Goal: Communication & Community: Share content

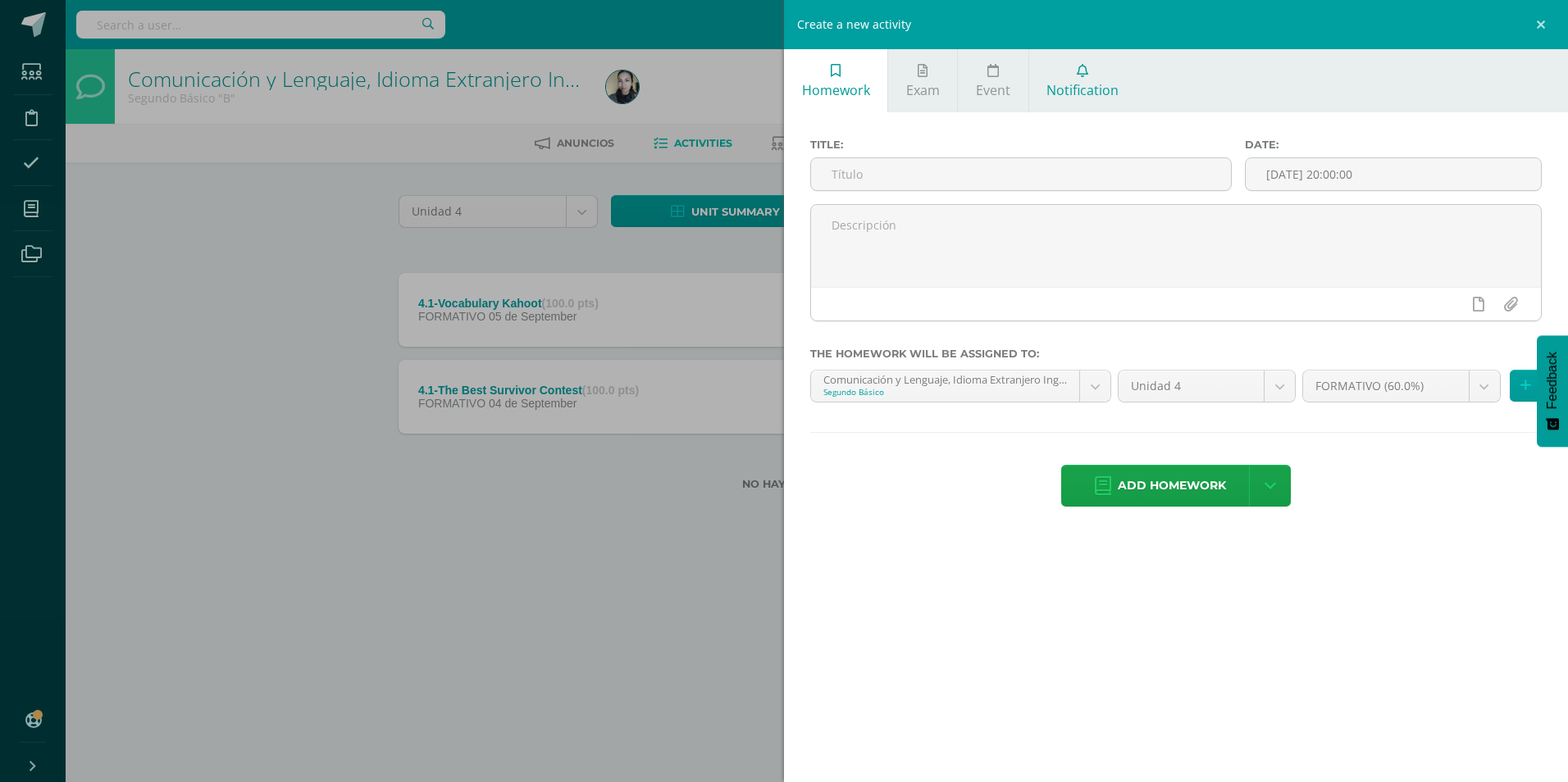
click at [1081, 74] on icon at bounding box center [1083, 70] width 12 height 13
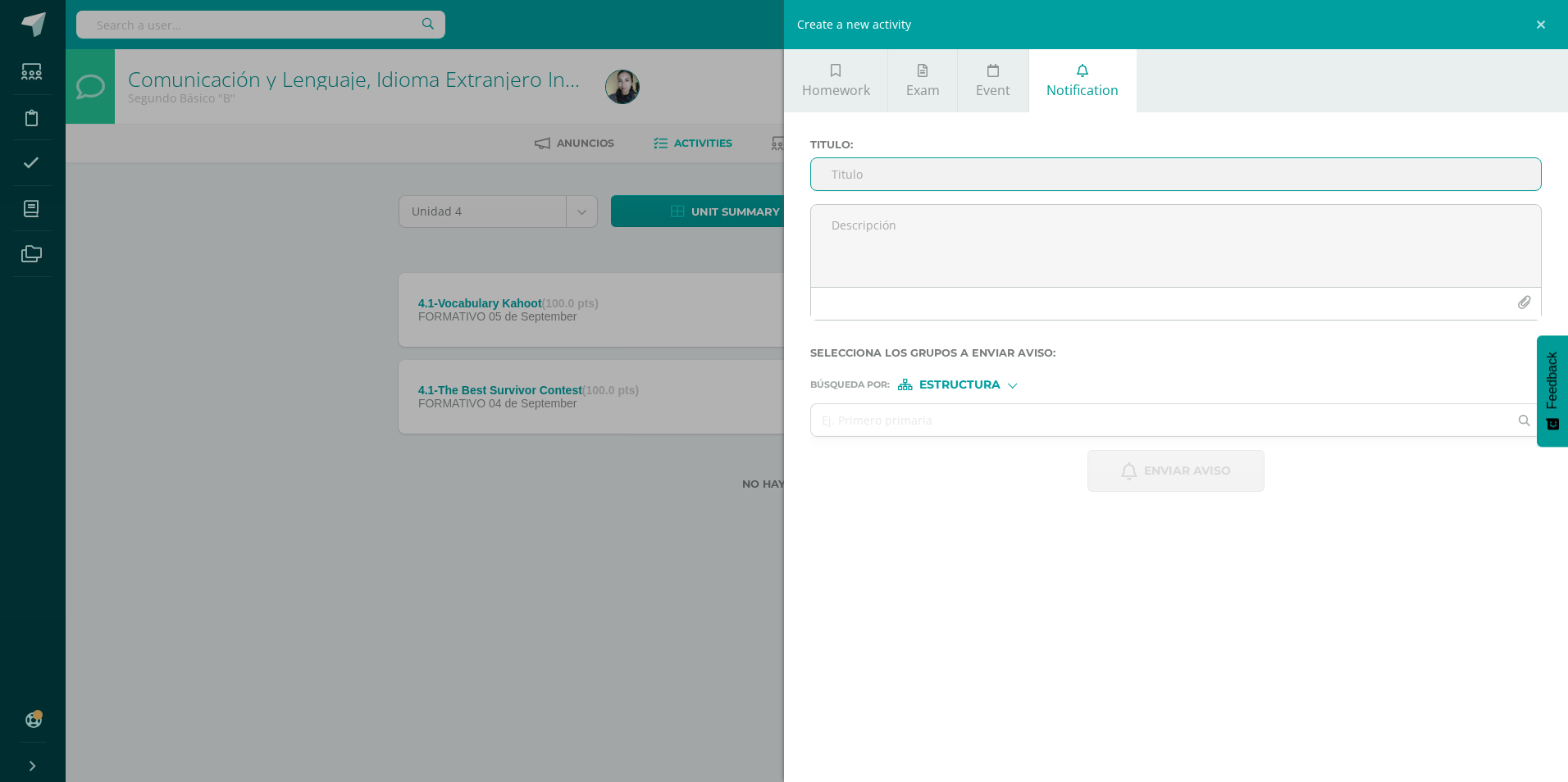
click at [967, 175] on input "Titulo :" at bounding box center [1175, 174] width 730 height 32
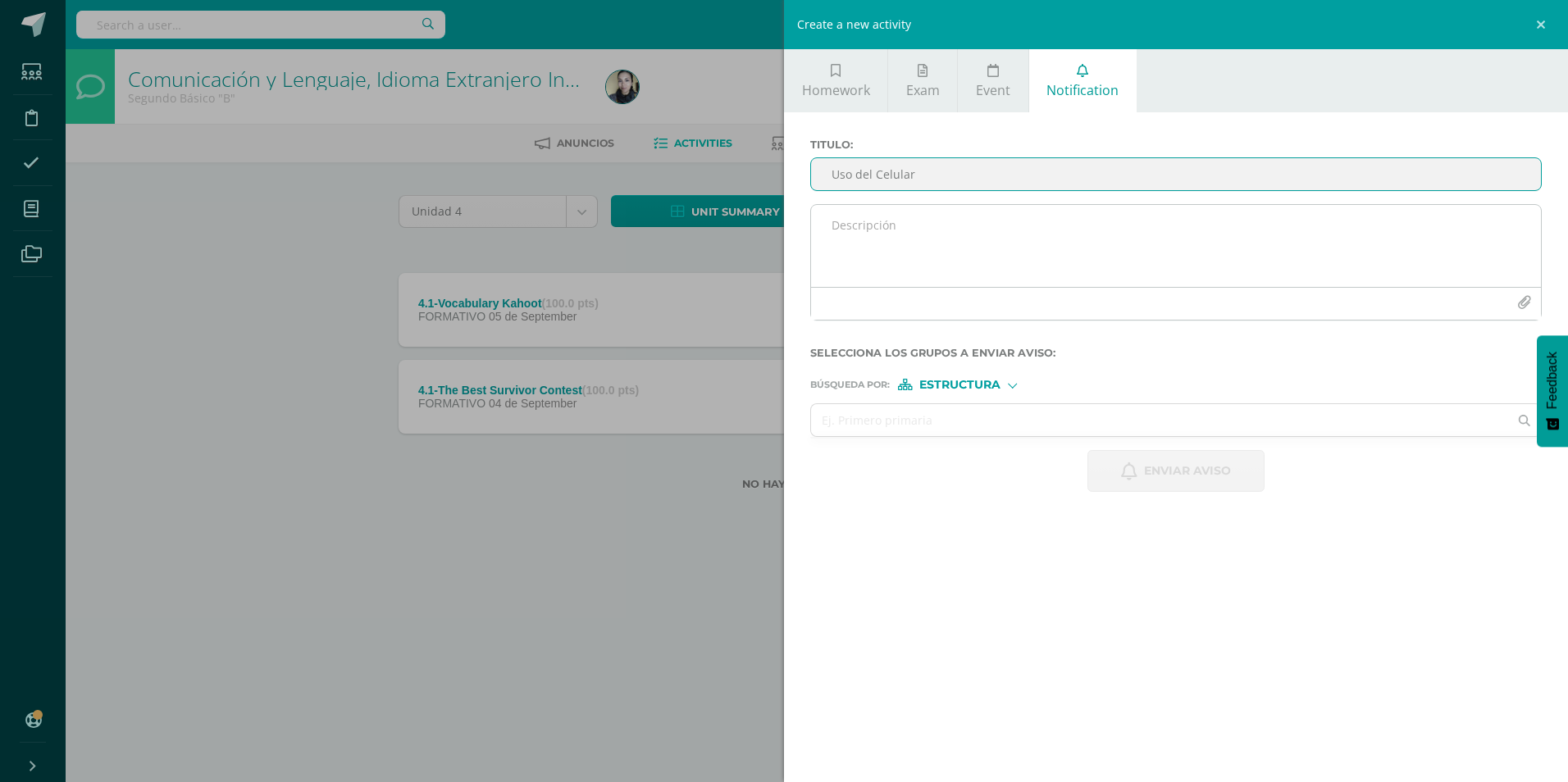
type input "Uso del Celular"
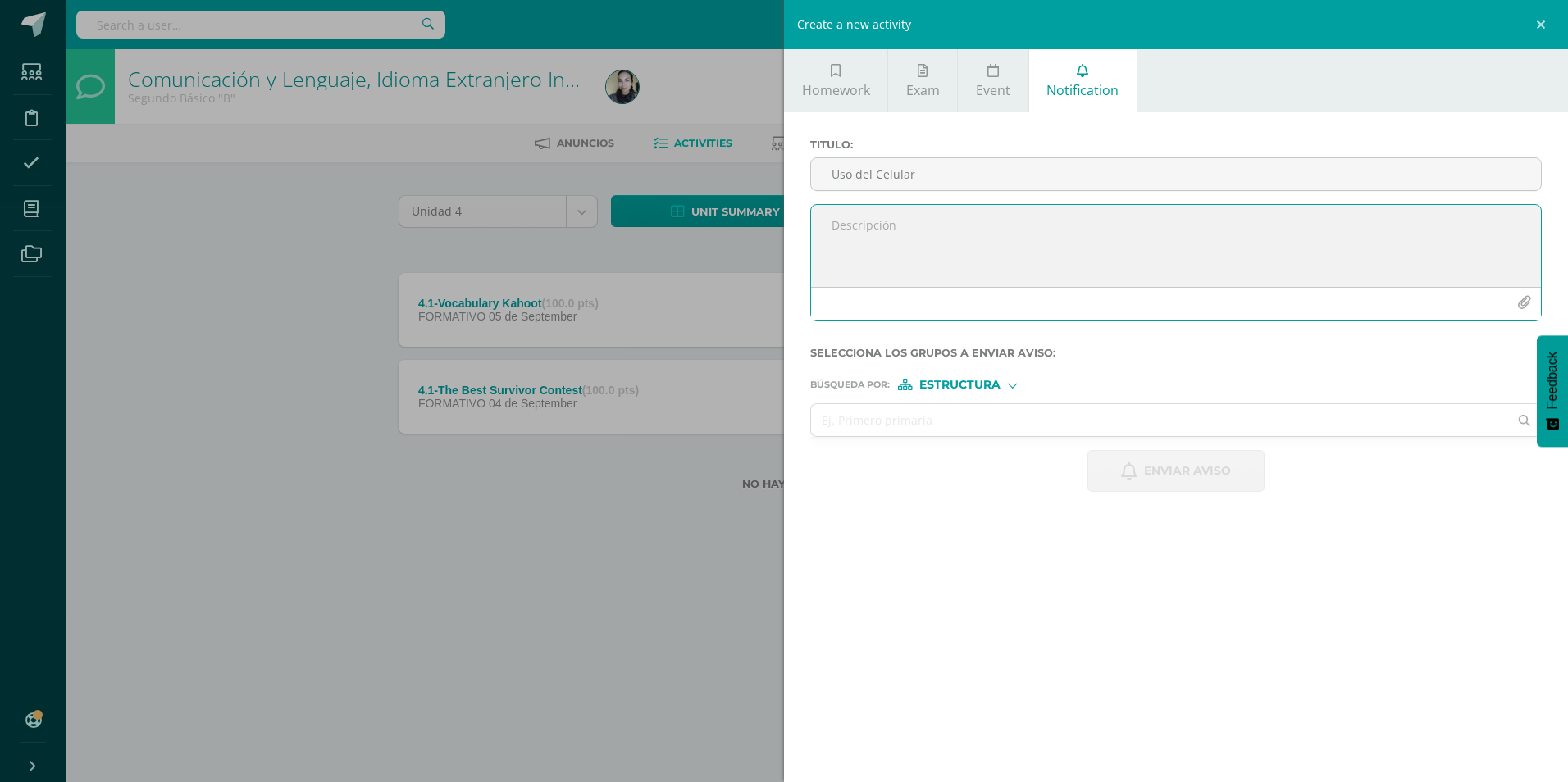
click at [931, 214] on textarea at bounding box center [1175, 245] width 730 height 82
paste textarea "Estimados padres de familia, Les informamos que [DATE], durante el horario esco…"
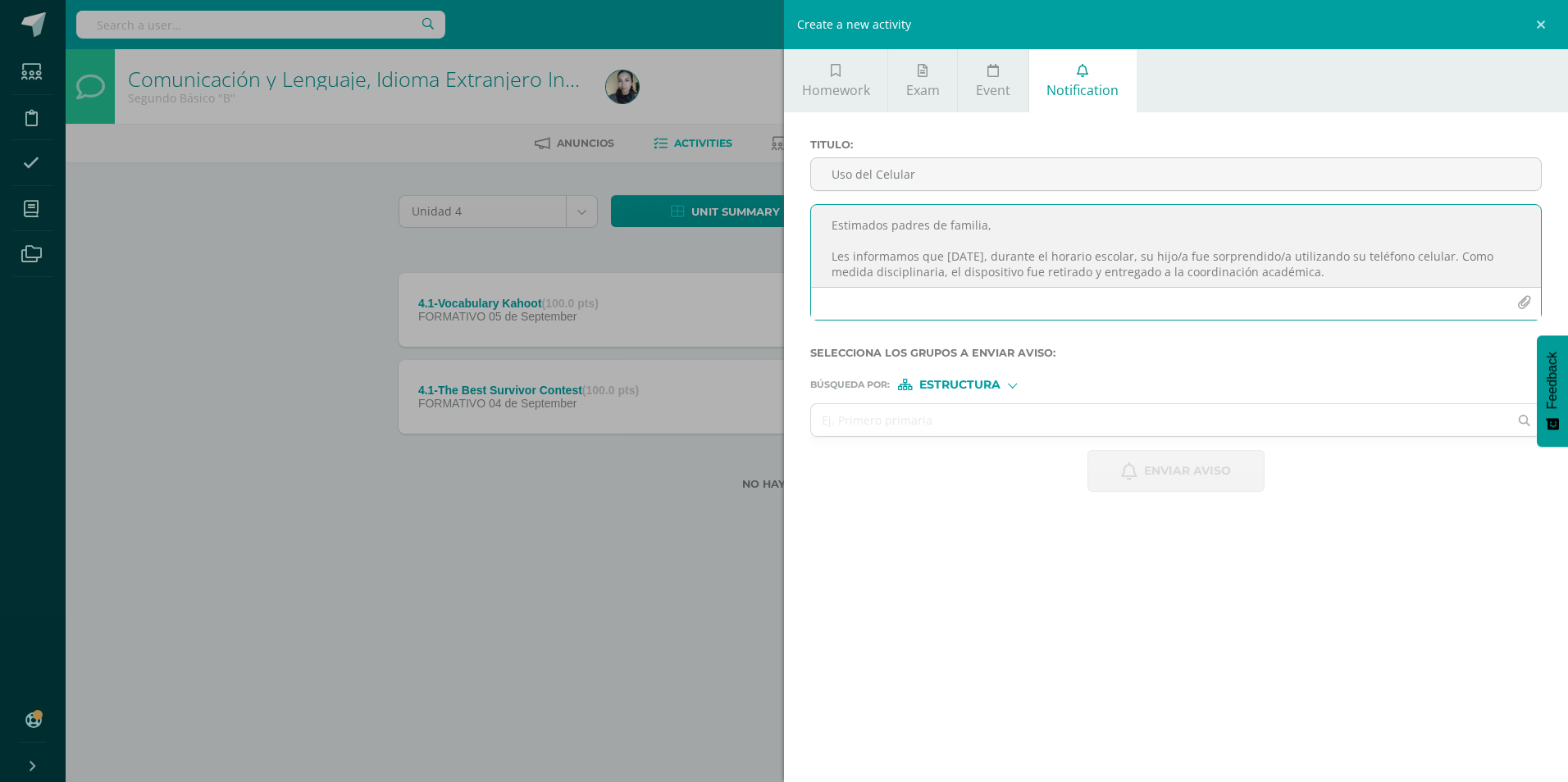
click at [1159, 251] on textarea "Estimados padres de familia, Les informamos que [DATE], durante el horario esco…" at bounding box center [1175, 245] width 730 height 82
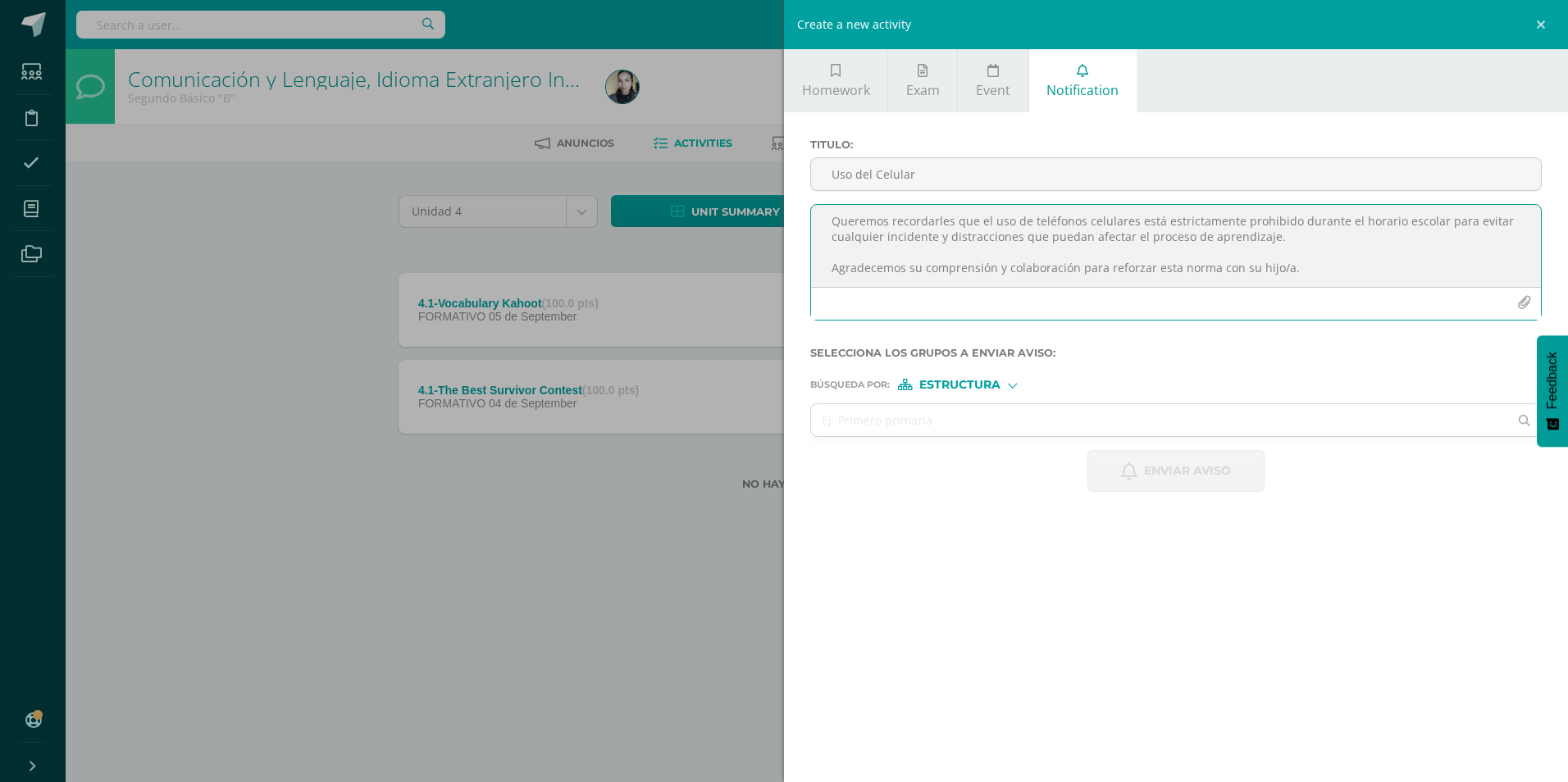
click at [1284, 268] on textarea "Estimados padres de familia, Les informamos que [DATE], durante el horario esco…" at bounding box center [1175, 245] width 730 height 82
type textarea "Estimados padres de familia, Les informamos que [DATE], durante el horario esco…"
click at [966, 385] on span "Estructura" at bounding box center [960, 384] width 81 height 9
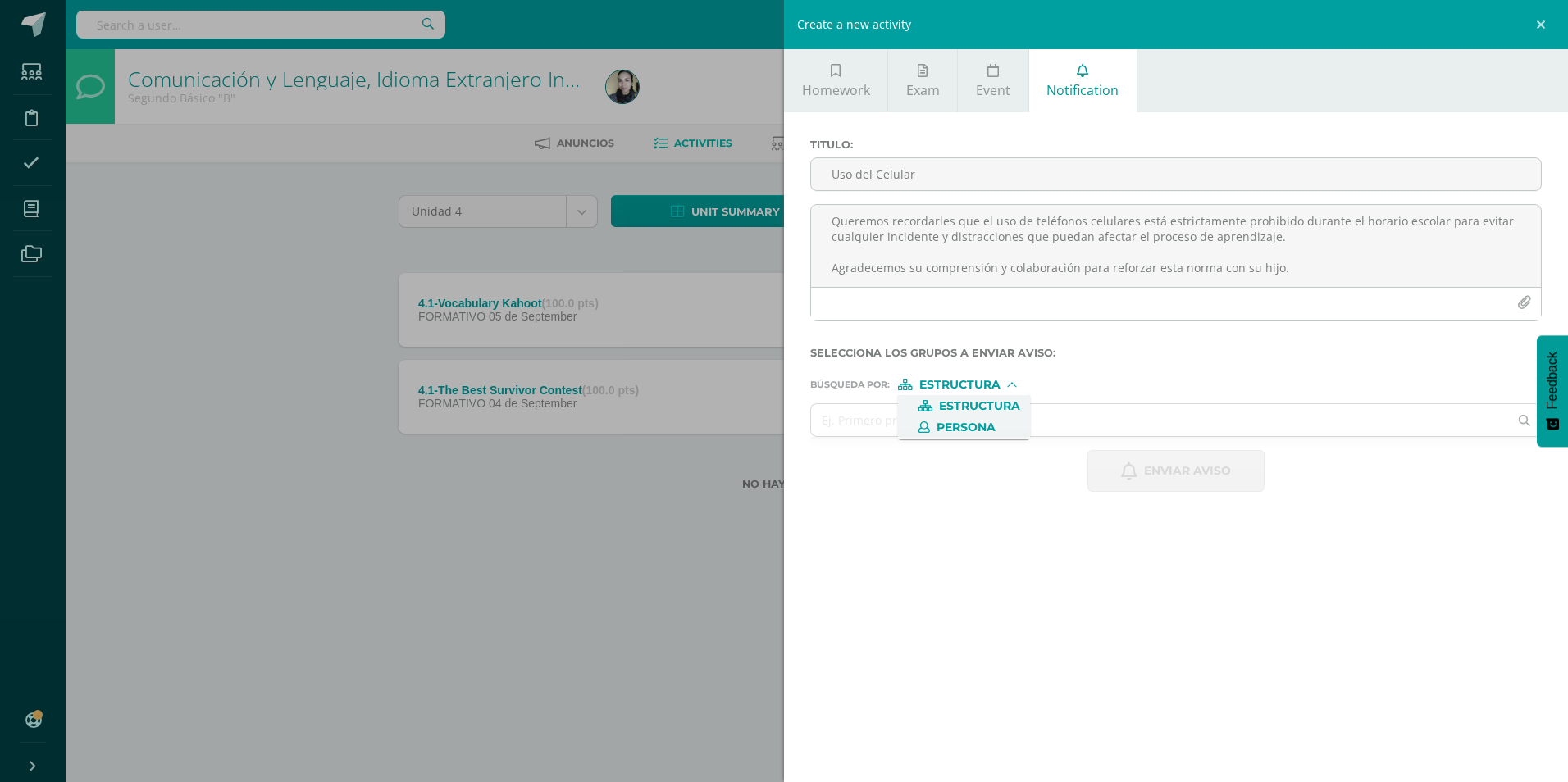
click at [956, 424] on span "Persona" at bounding box center [966, 428] width 59 height 9
click at [956, 421] on input "text" at bounding box center [1159, 420] width 697 height 32
type input "[PERSON_NAME]"
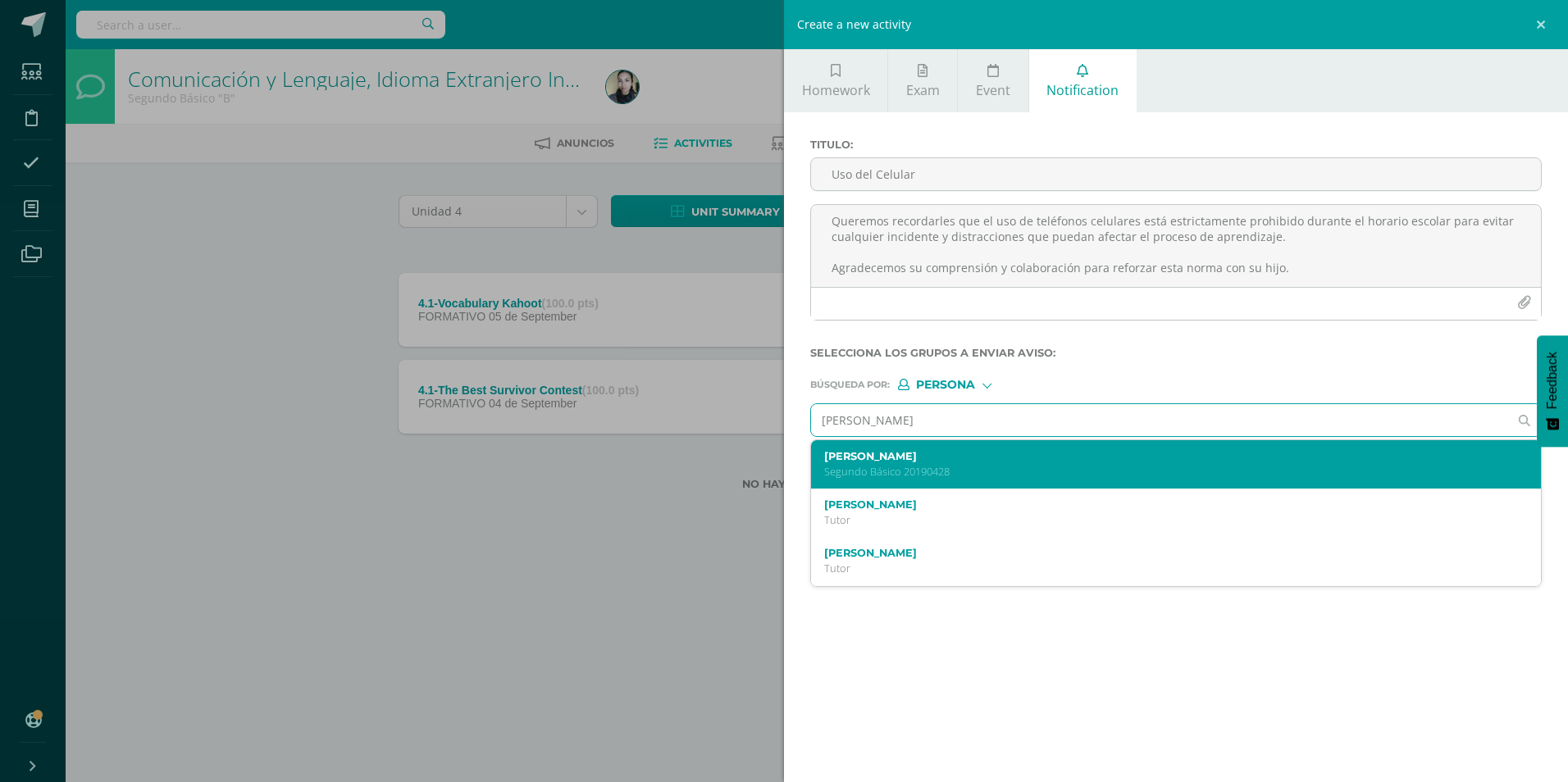
click at [945, 456] on label "[PERSON_NAME]" at bounding box center [1160, 456] width 672 height 12
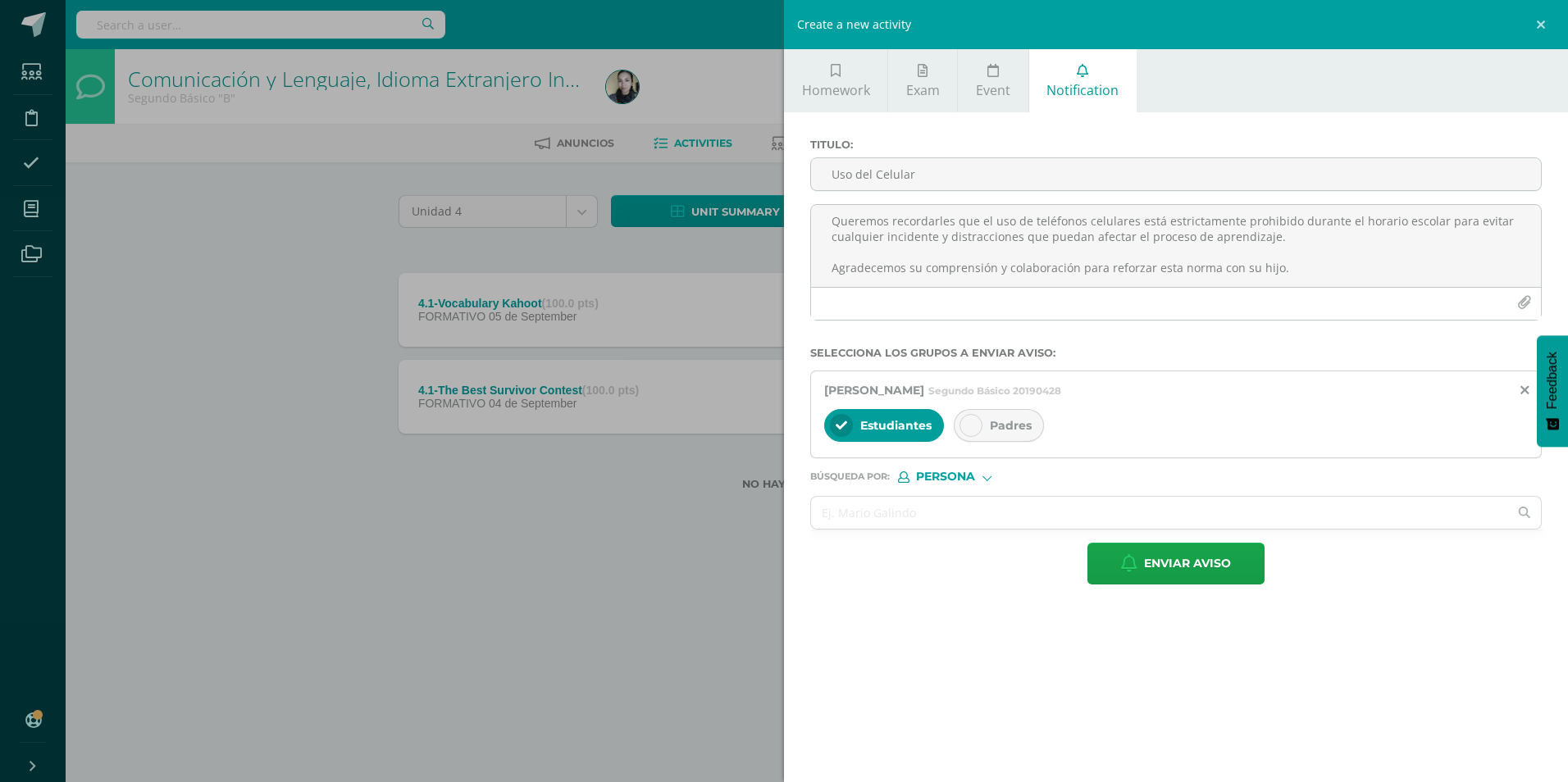
click at [977, 419] on div at bounding box center [970, 425] width 23 height 23
click at [883, 427] on span "Estudiantes" at bounding box center [896, 426] width 71 height 15
click at [873, 505] on input "text" at bounding box center [1159, 513] width 697 height 32
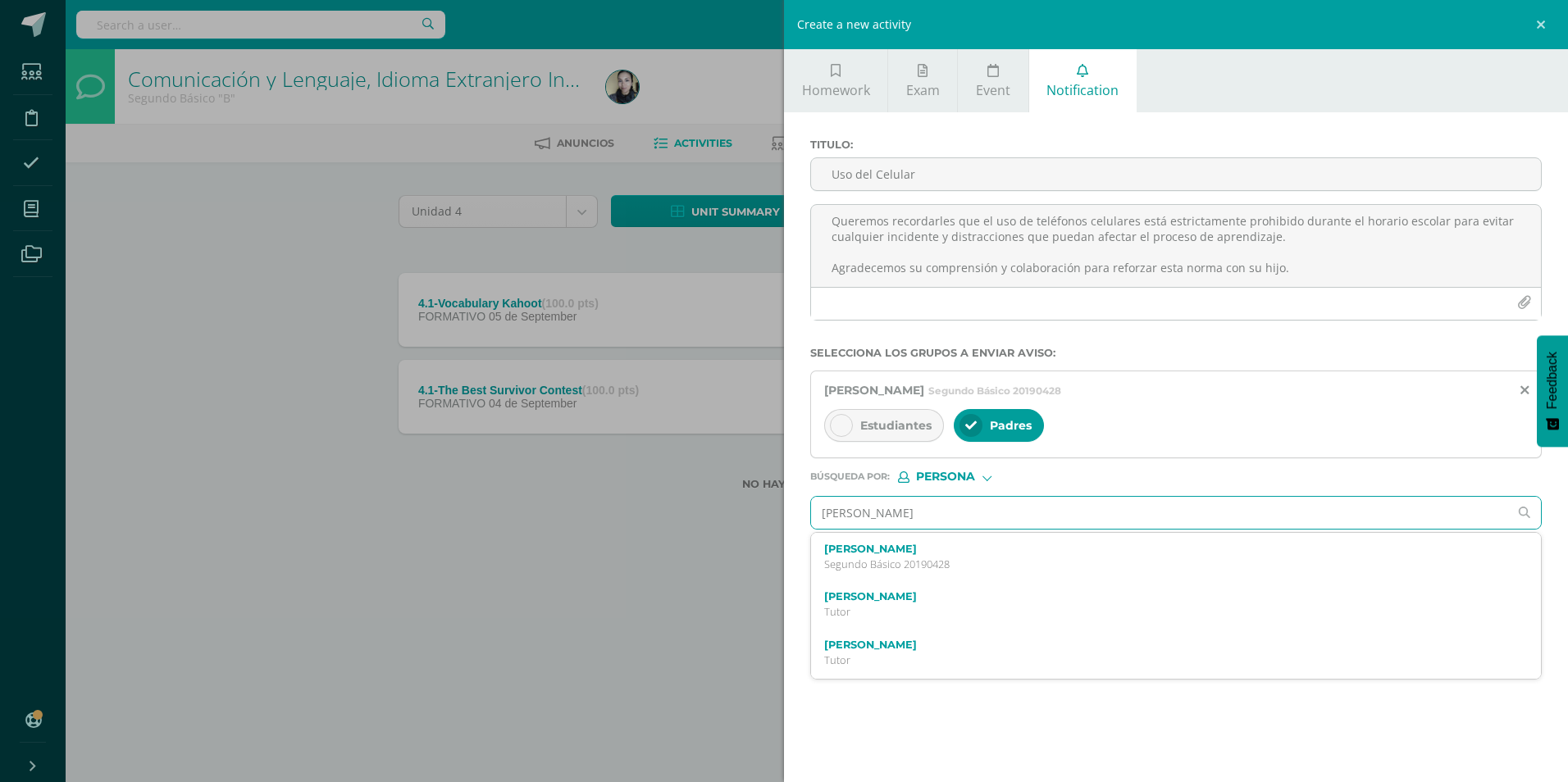
type input "[PERSON_NAME]"
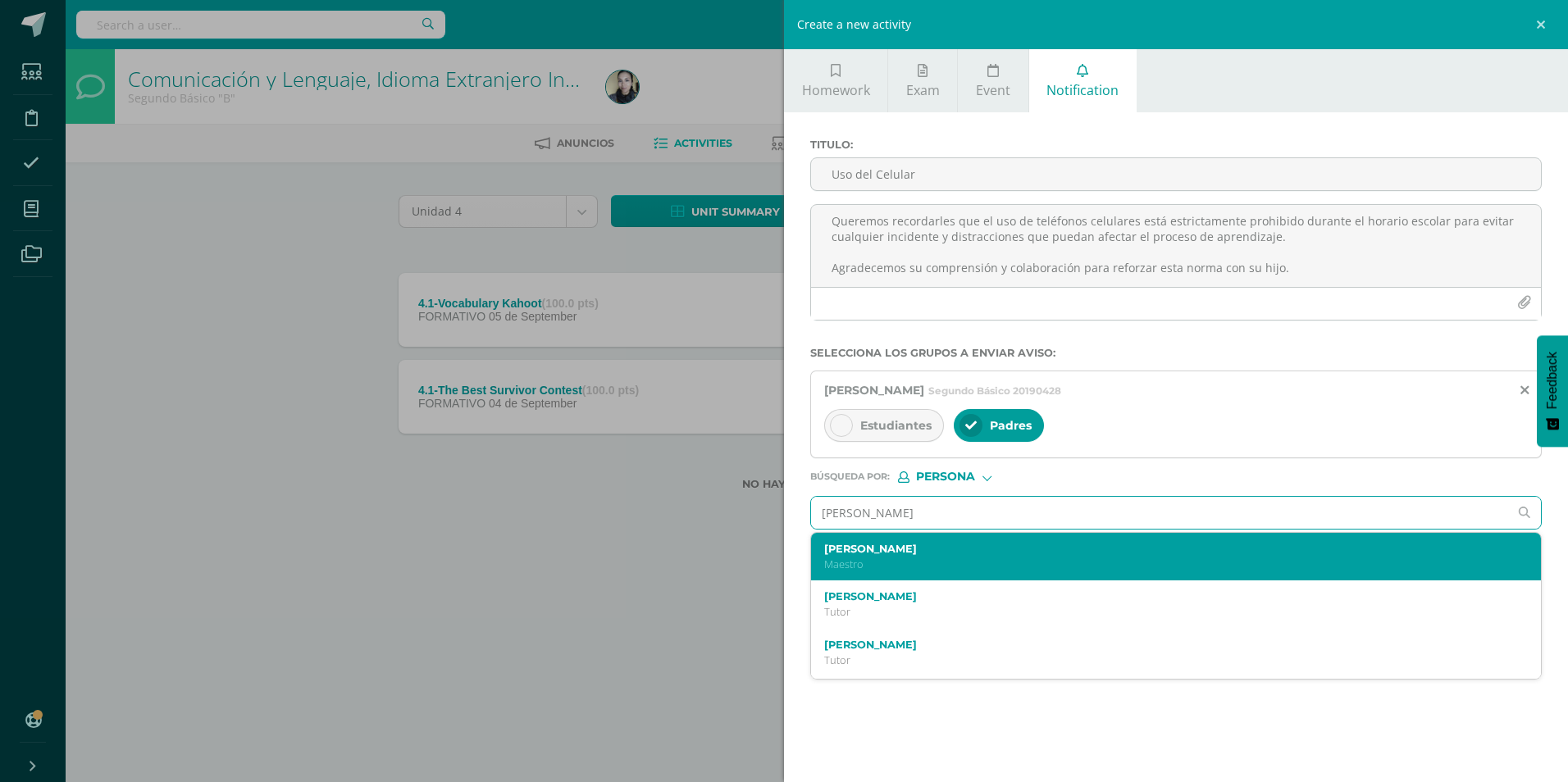
click at [853, 552] on label "[PERSON_NAME]" at bounding box center [1160, 549] width 672 height 12
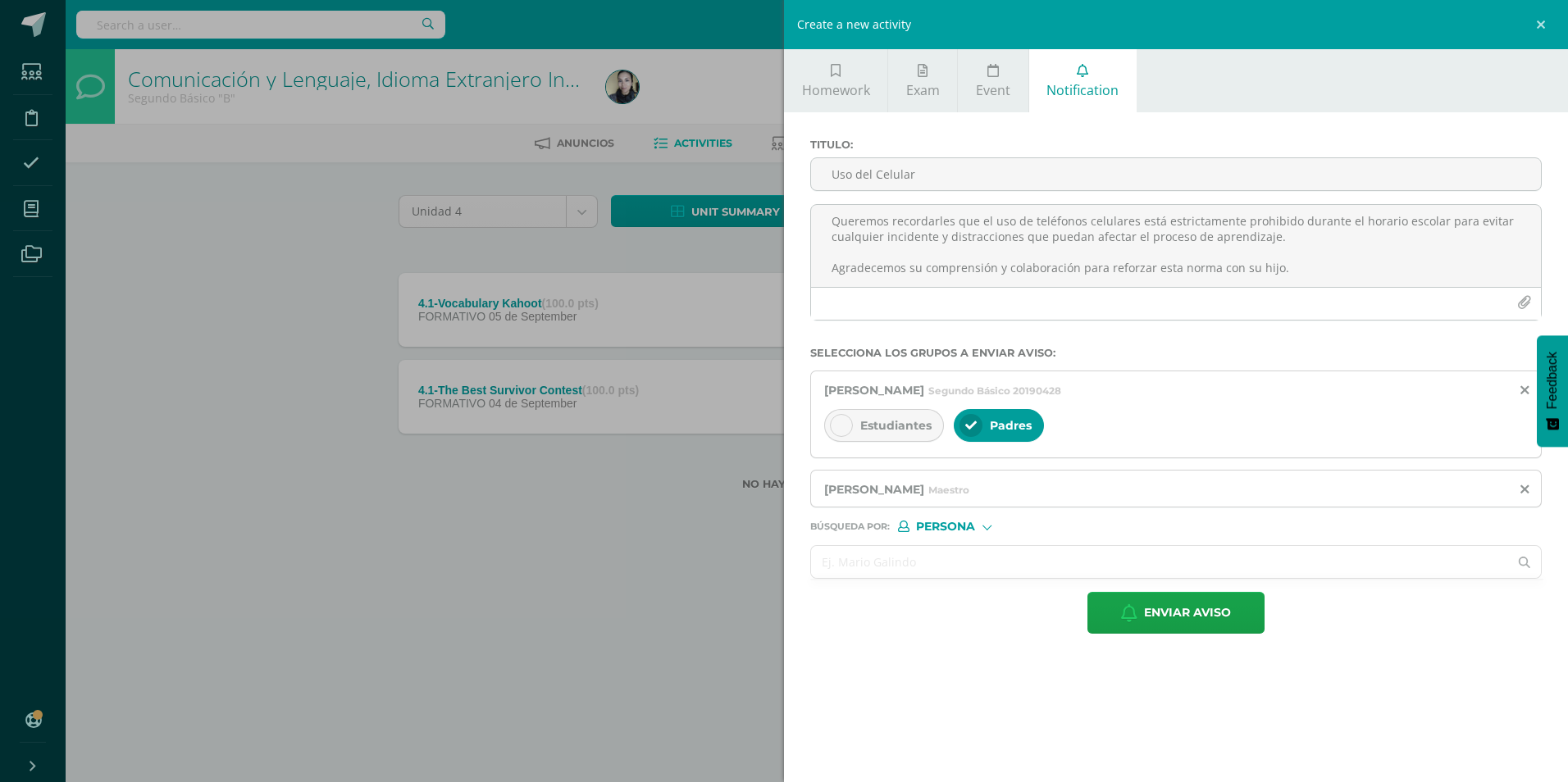
click at [915, 568] on input "text" at bounding box center [1159, 562] width 697 height 32
click at [1161, 612] on span "Enviar aviso" at bounding box center [1188, 613] width 87 height 41
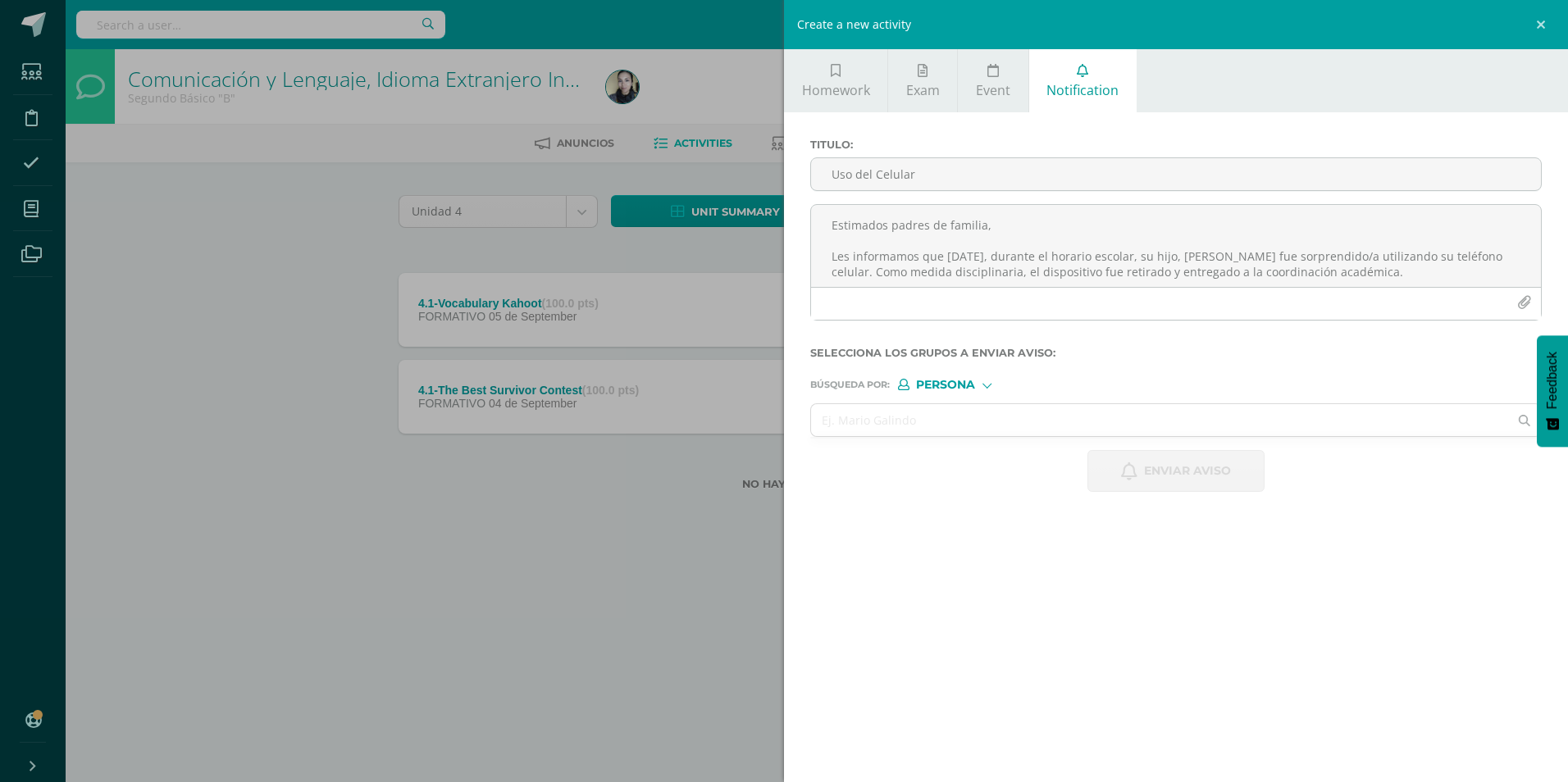
click at [68, 178] on div "Create a new activity Homework Exam Event Notification Title: Date: [DATE] 20:0…" at bounding box center [784, 391] width 1568 height 782
